Goal: Information Seeking & Learning: Compare options

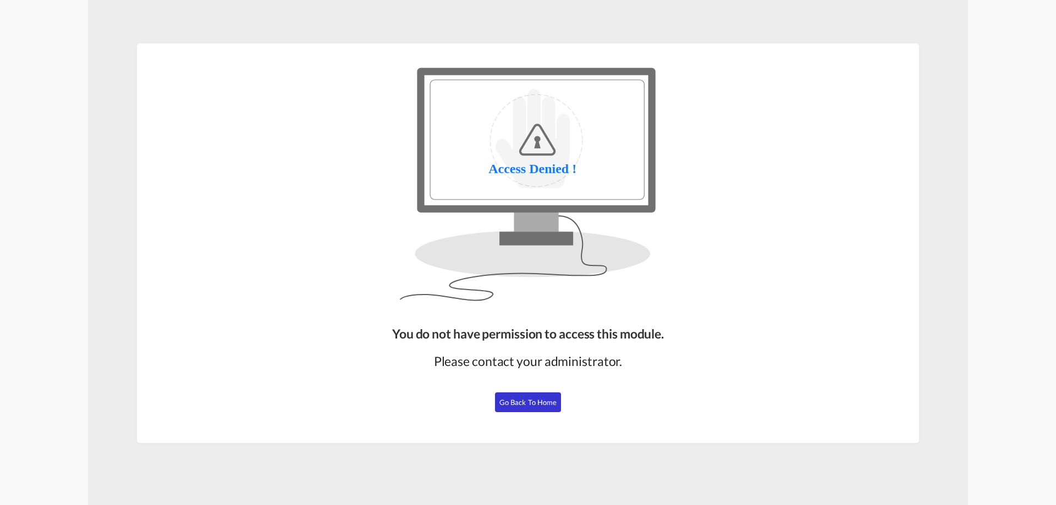
click at [534, 403] on span "Go Back to Home" at bounding box center [528, 402] width 58 height 9
